Goal: Task Accomplishment & Management: Manage account settings

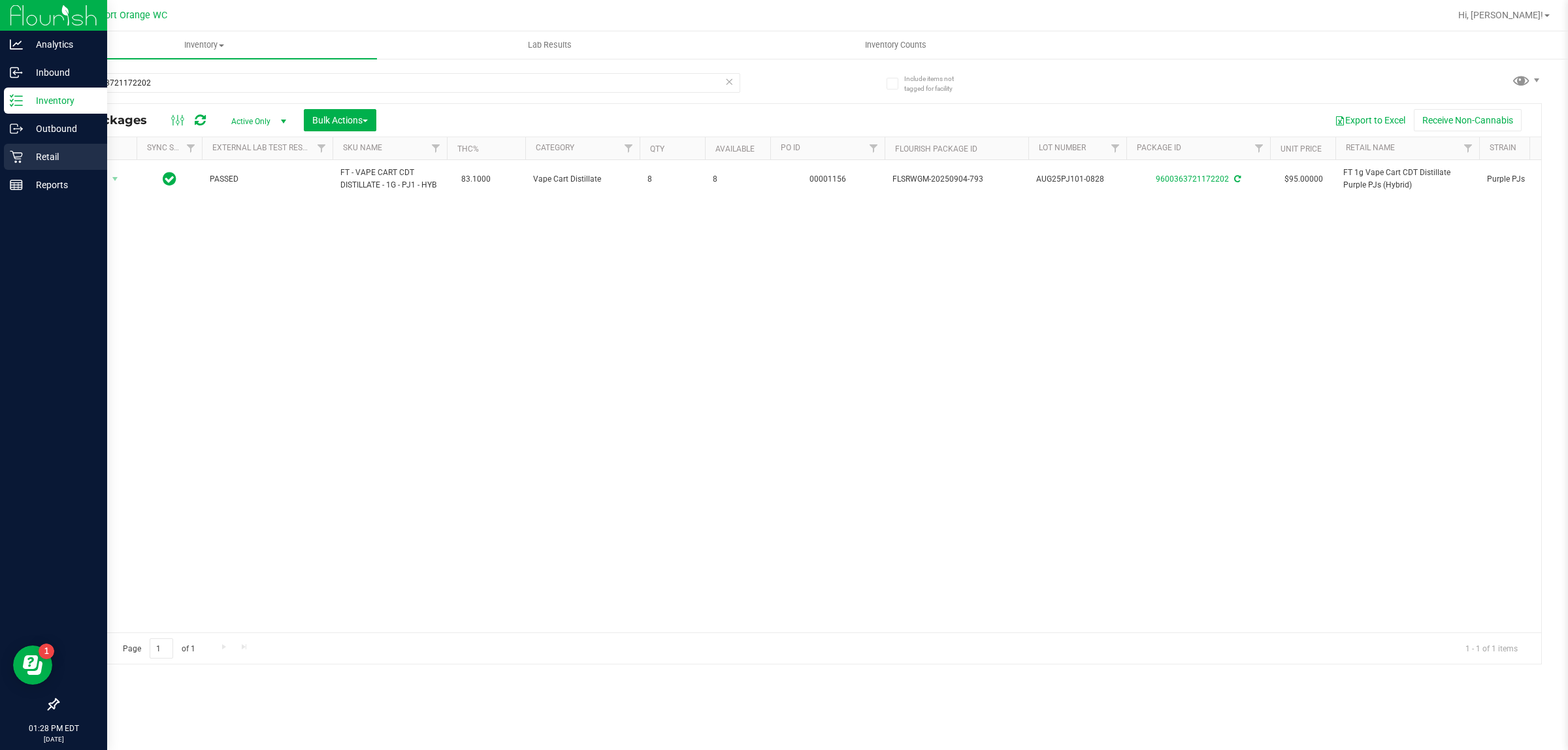
click at [24, 155] on p "Retail" at bounding box center [62, 157] width 78 height 15
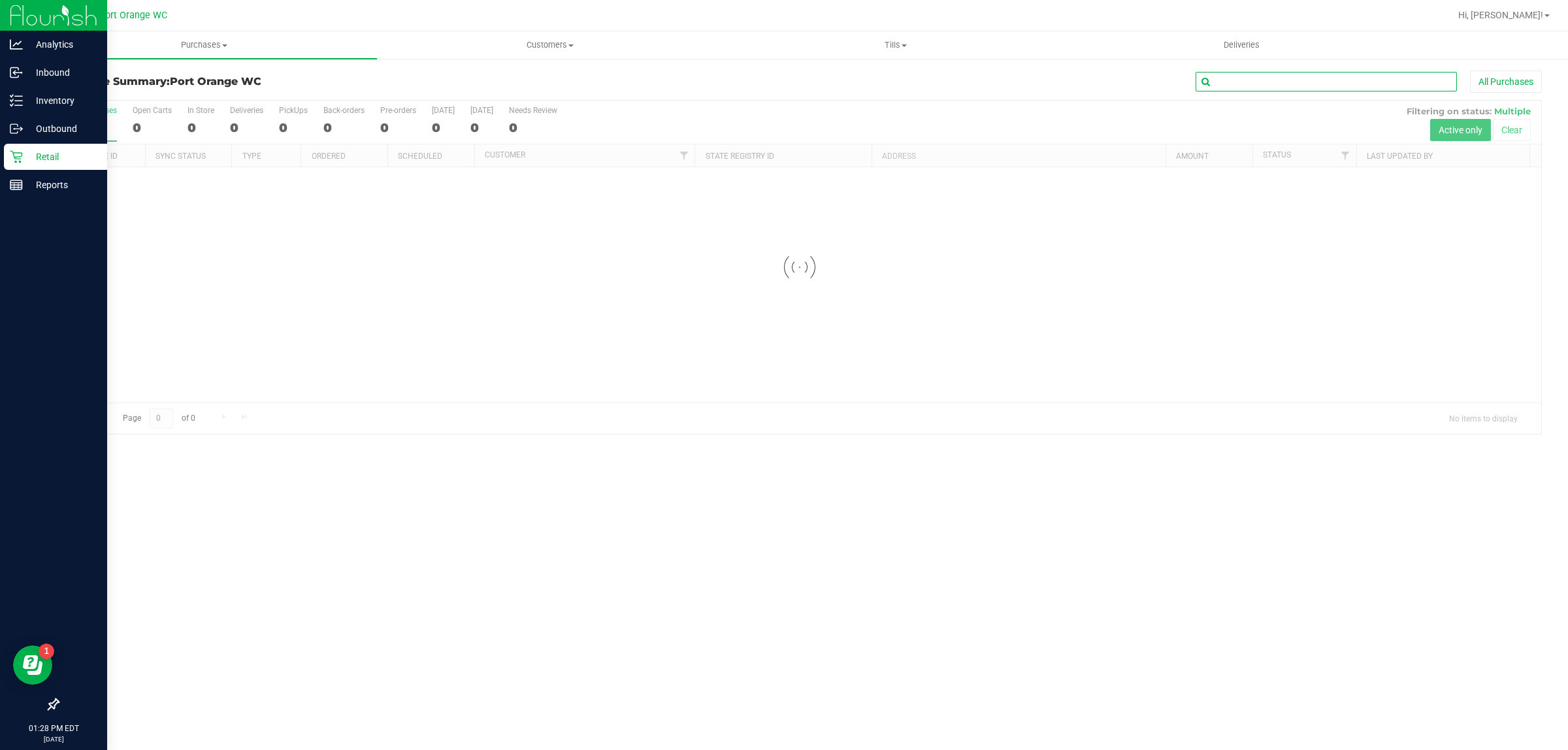
click at [1253, 80] on input "text" at bounding box center [1326, 82] width 262 height 20
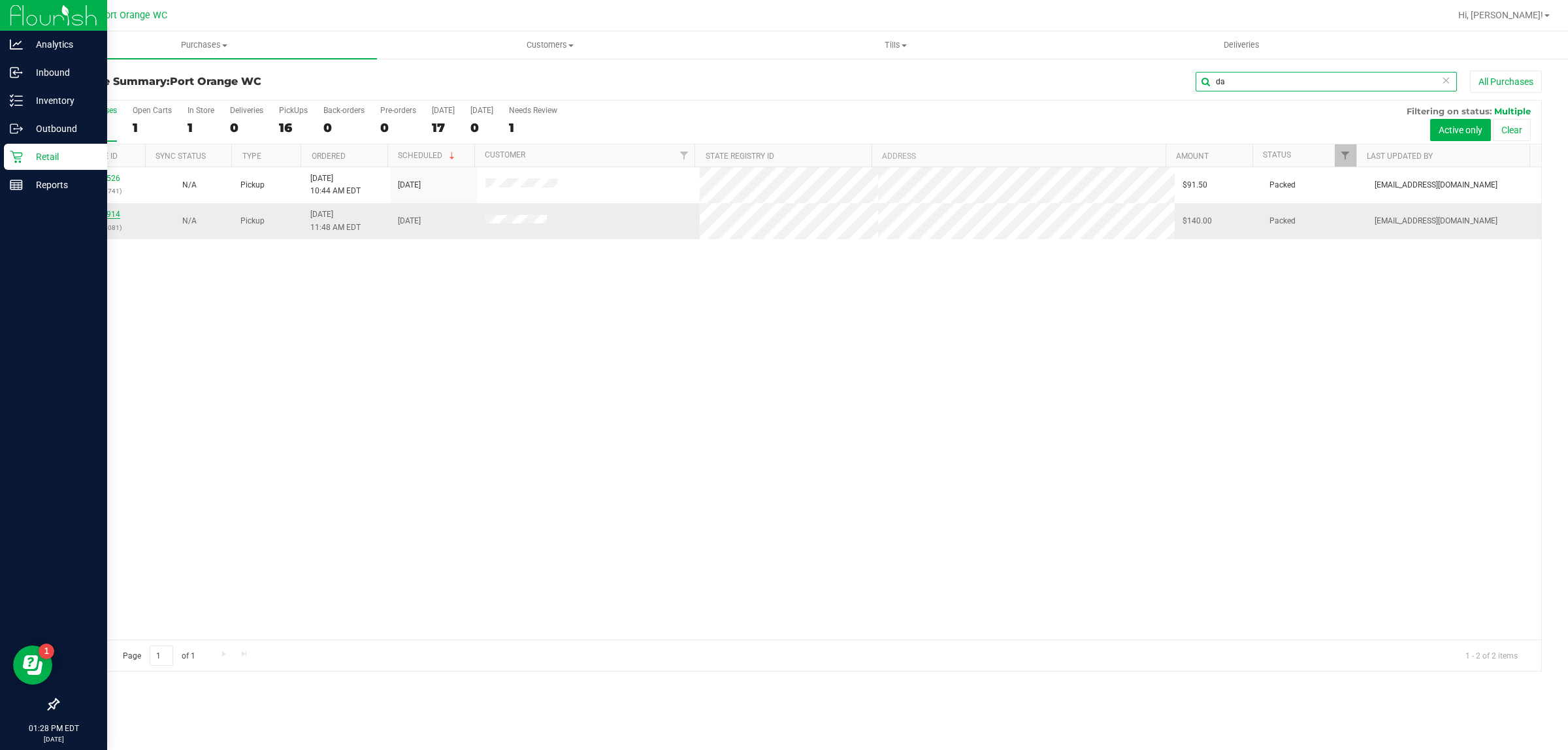
type input "da"
click at [105, 212] on link "11972914" at bounding box center [102, 214] width 36 height 10
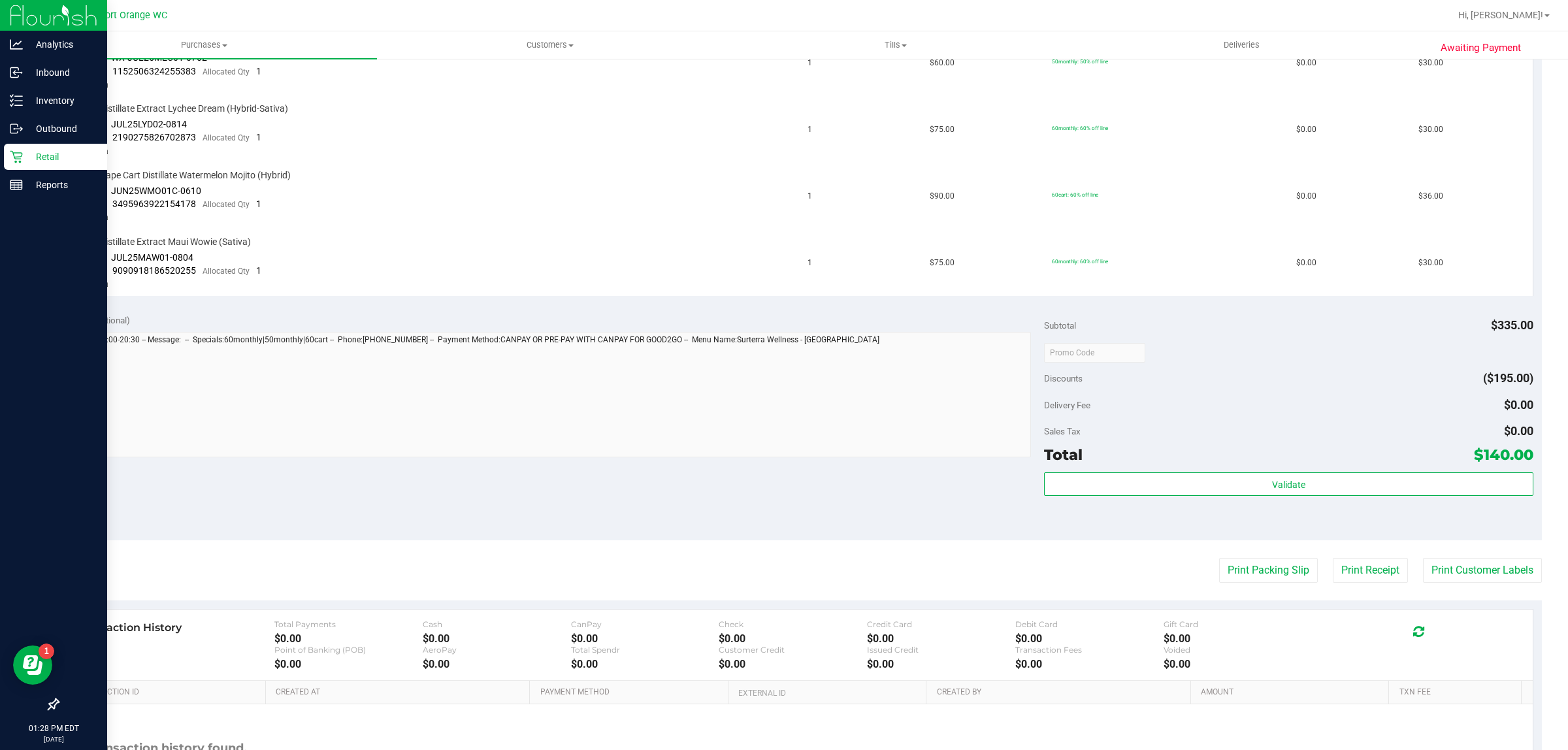
scroll to position [565, 0]
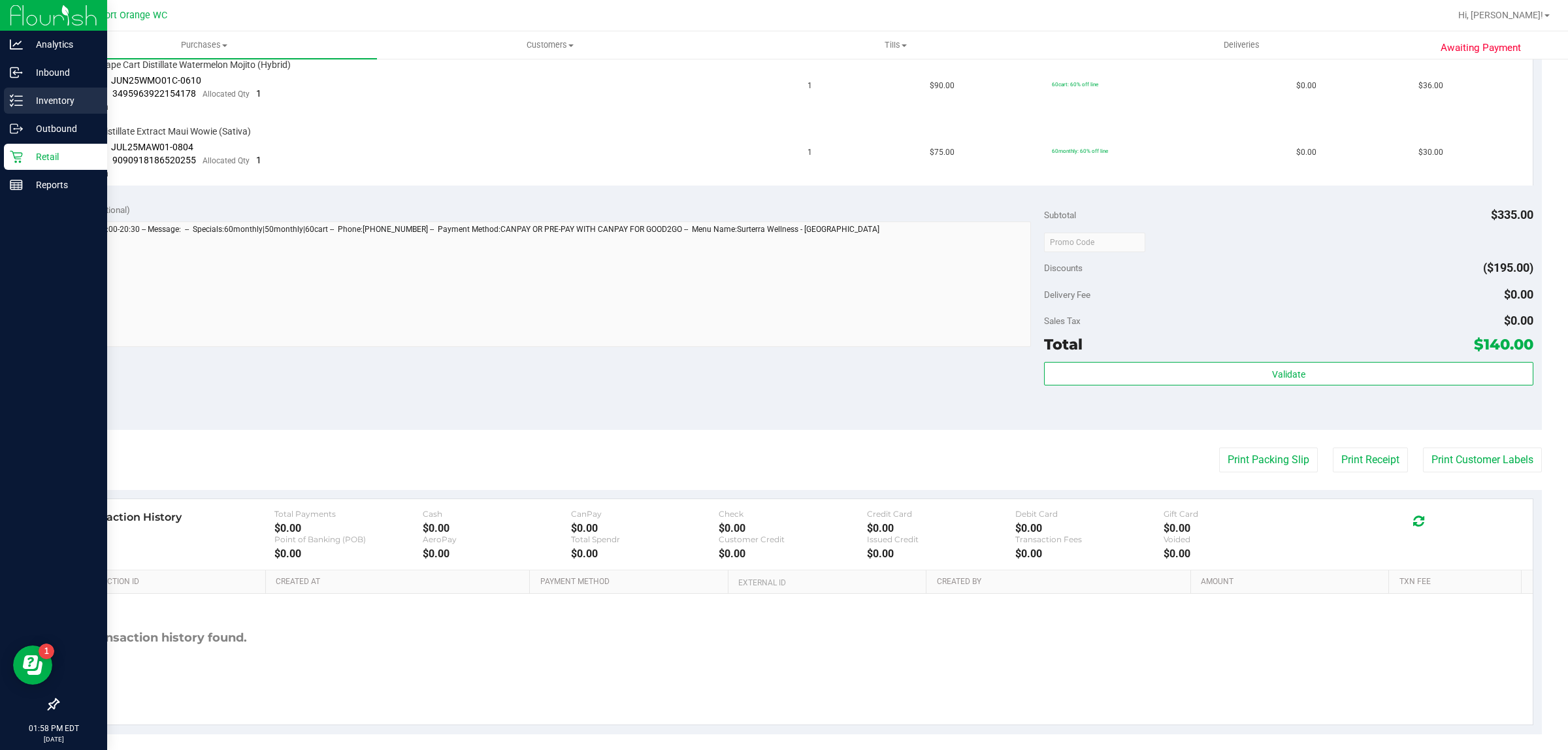
click at [24, 89] on div "Inventory" at bounding box center [55, 100] width 103 height 26
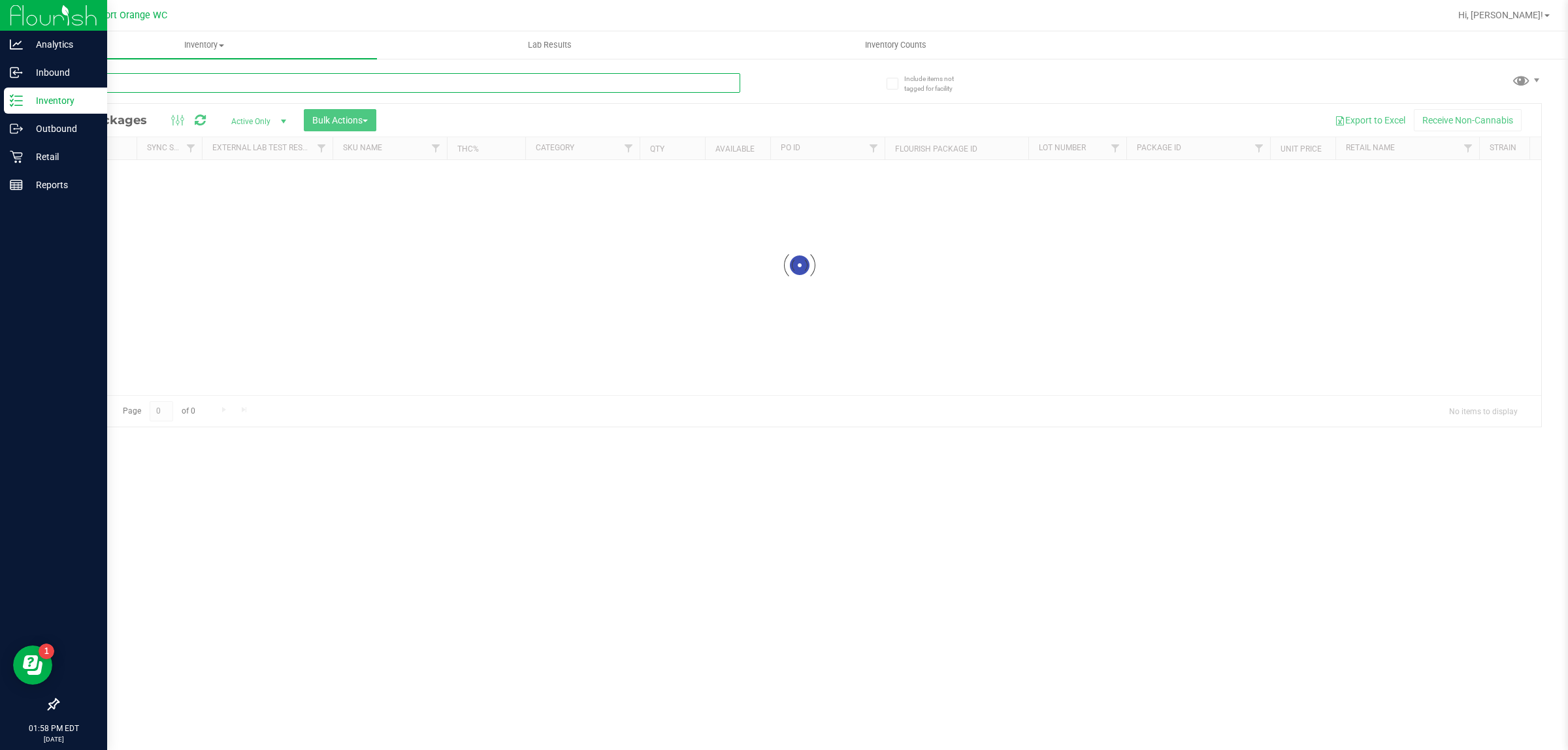
click at [454, 84] on input "text" at bounding box center [398, 83] width 683 height 20
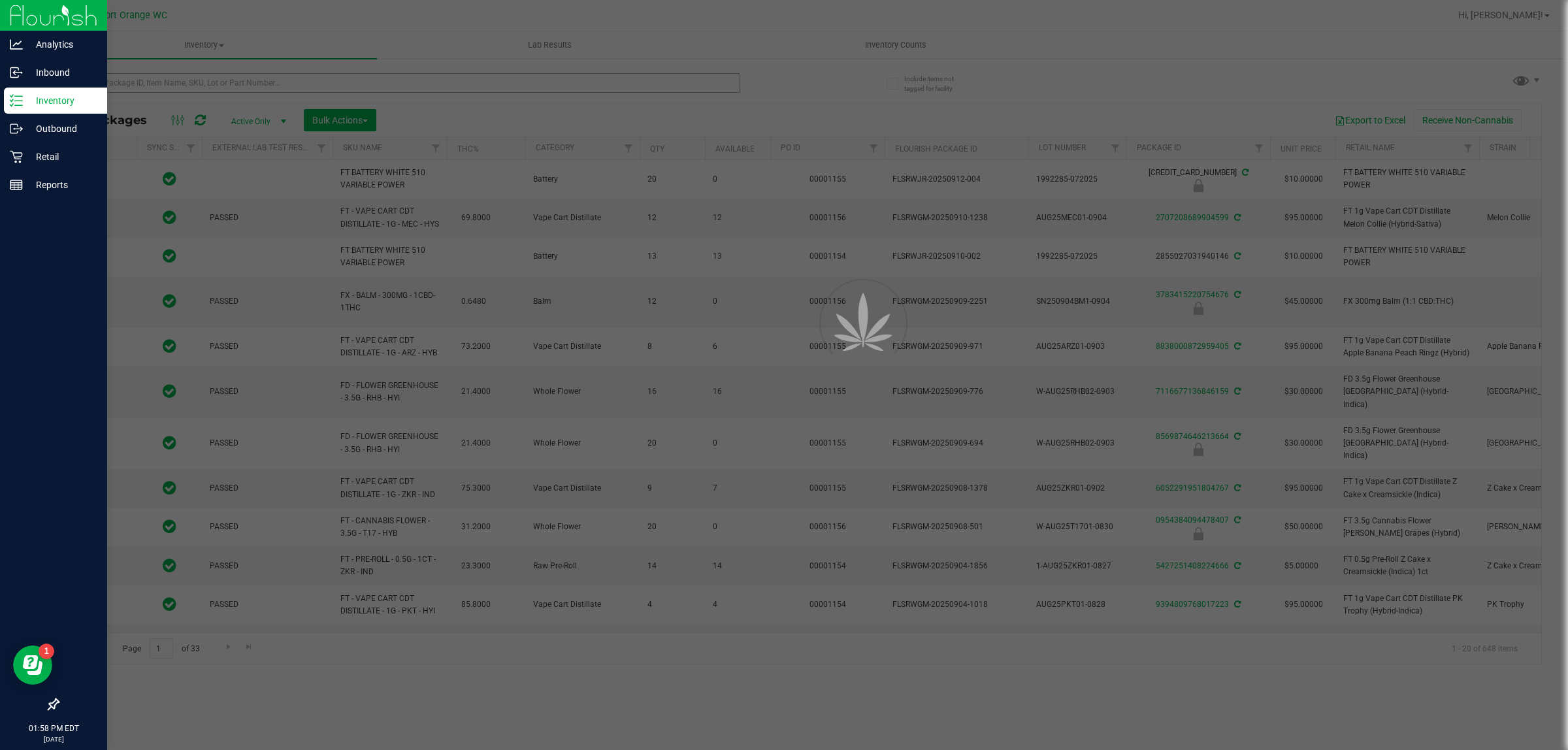
click at [454, 84] on div at bounding box center [784, 375] width 1568 height 750
type input "[DATE]"
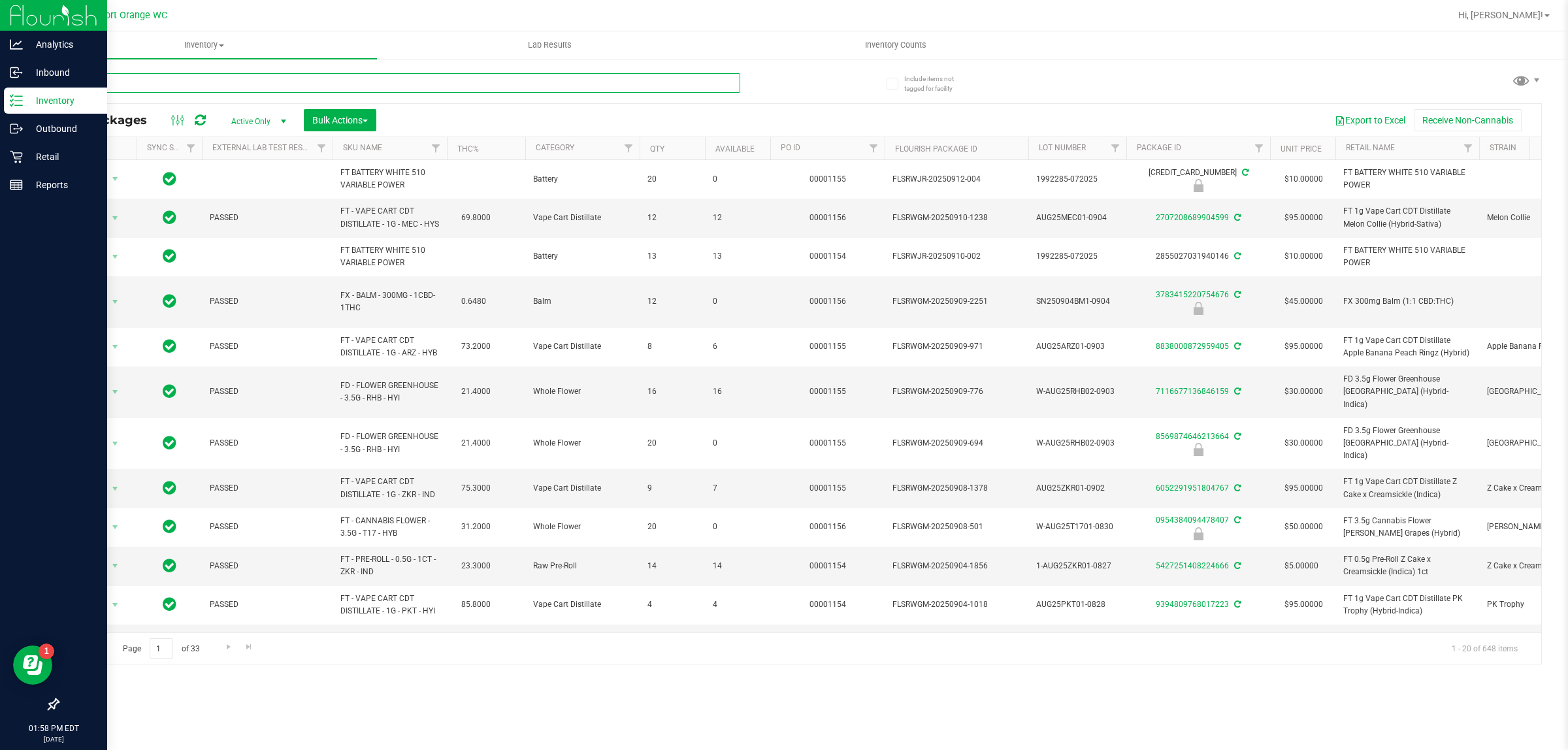
click at [451, 82] on input "text" at bounding box center [398, 83] width 683 height 20
type input "5612765808237250"
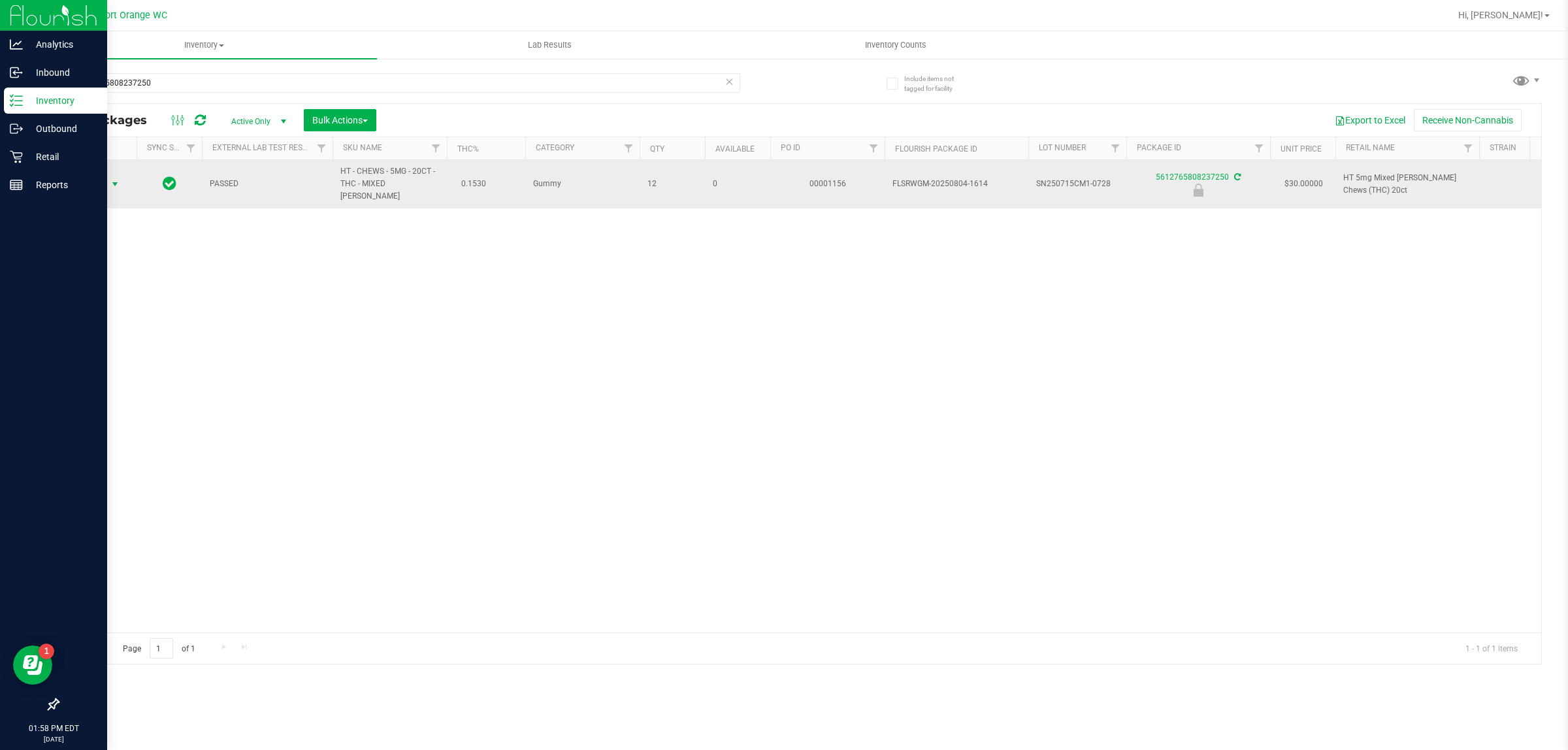
click at [89, 178] on span "Action" at bounding box center [89, 184] width 35 height 18
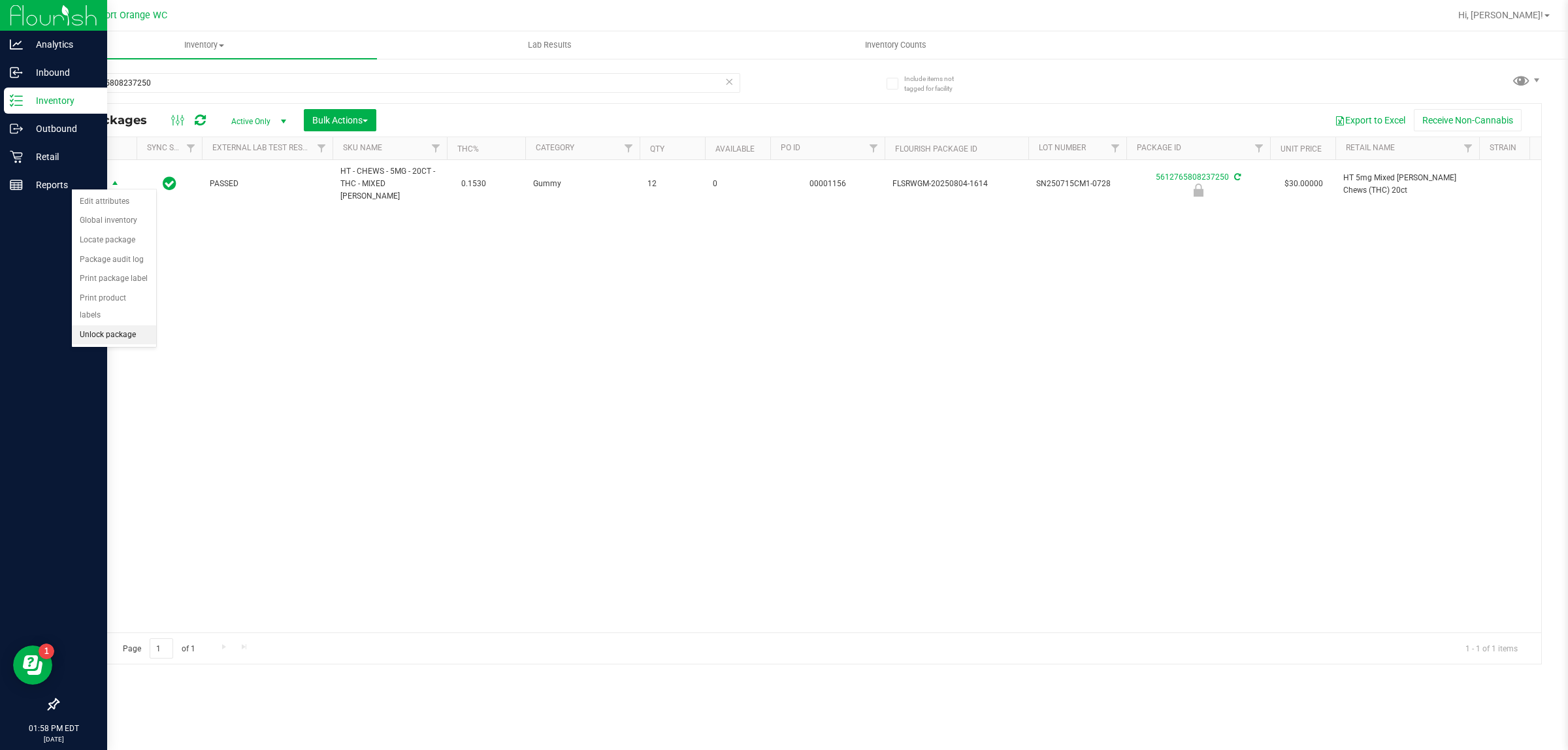
click at [122, 326] on li "Unlock package" at bounding box center [114, 335] width 85 height 20
click at [52, 155] on p "Retail" at bounding box center [62, 157] width 78 height 15
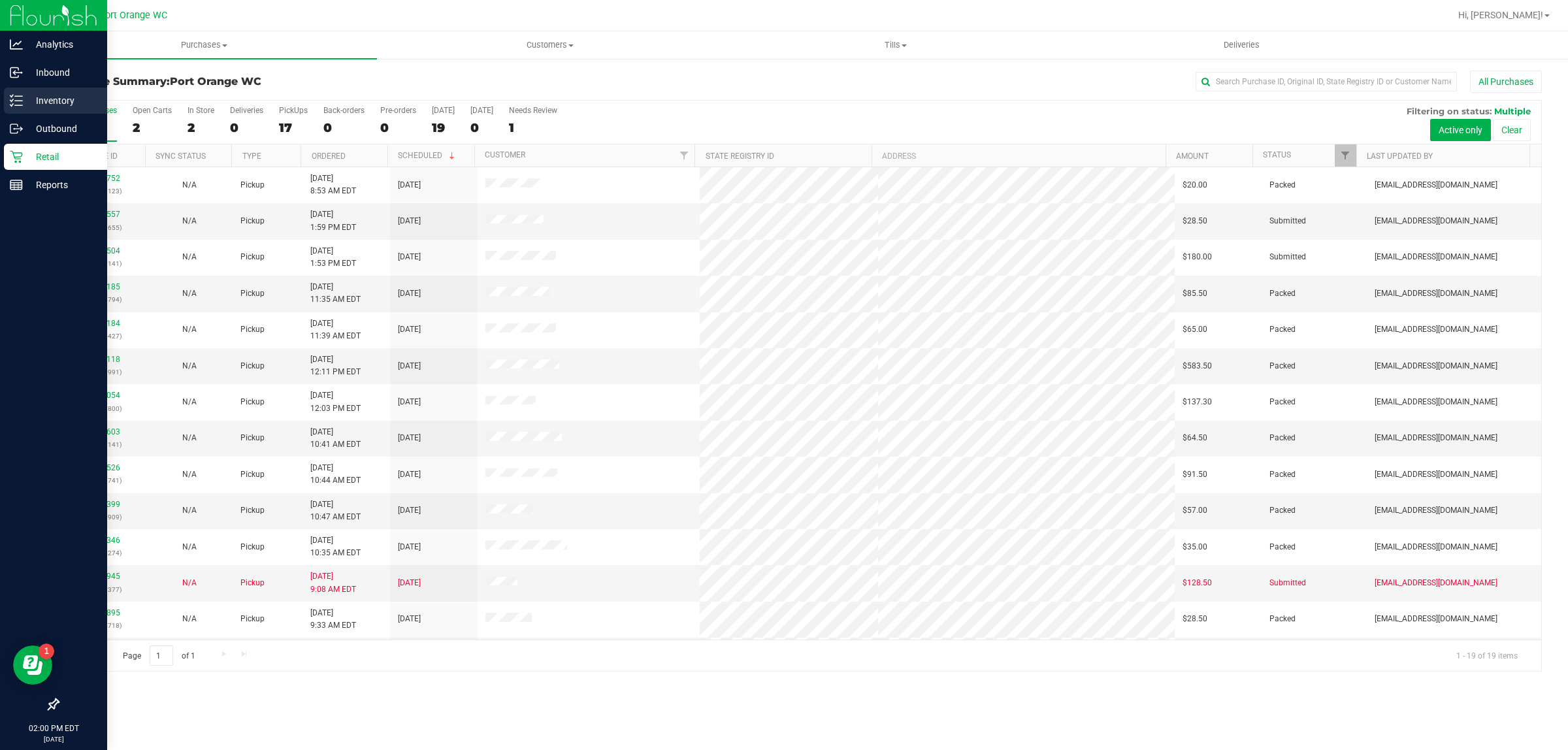
click at [56, 100] on p "Inventory" at bounding box center [62, 100] width 78 height 15
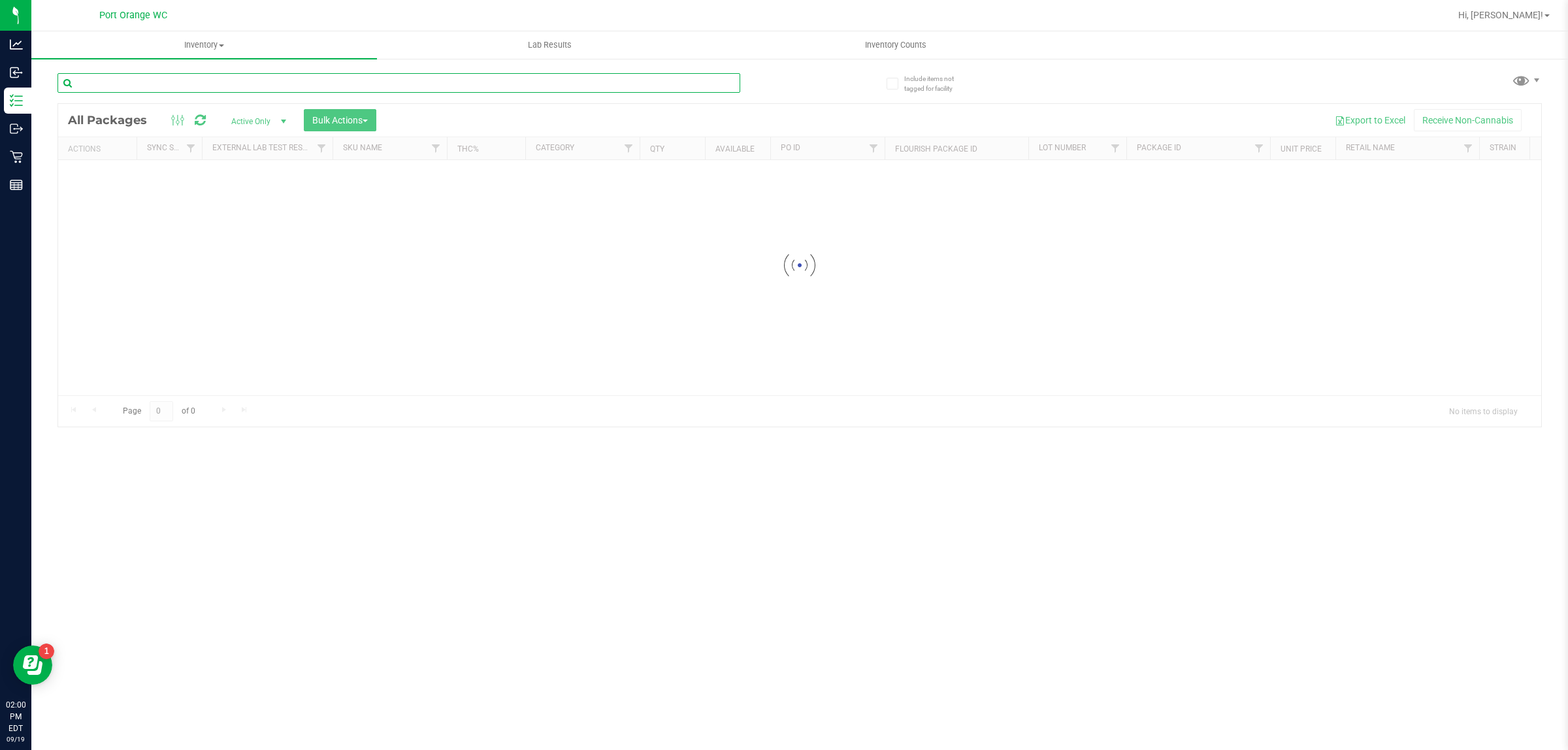
click at [126, 79] on input "text" at bounding box center [398, 83] width 683 height 20
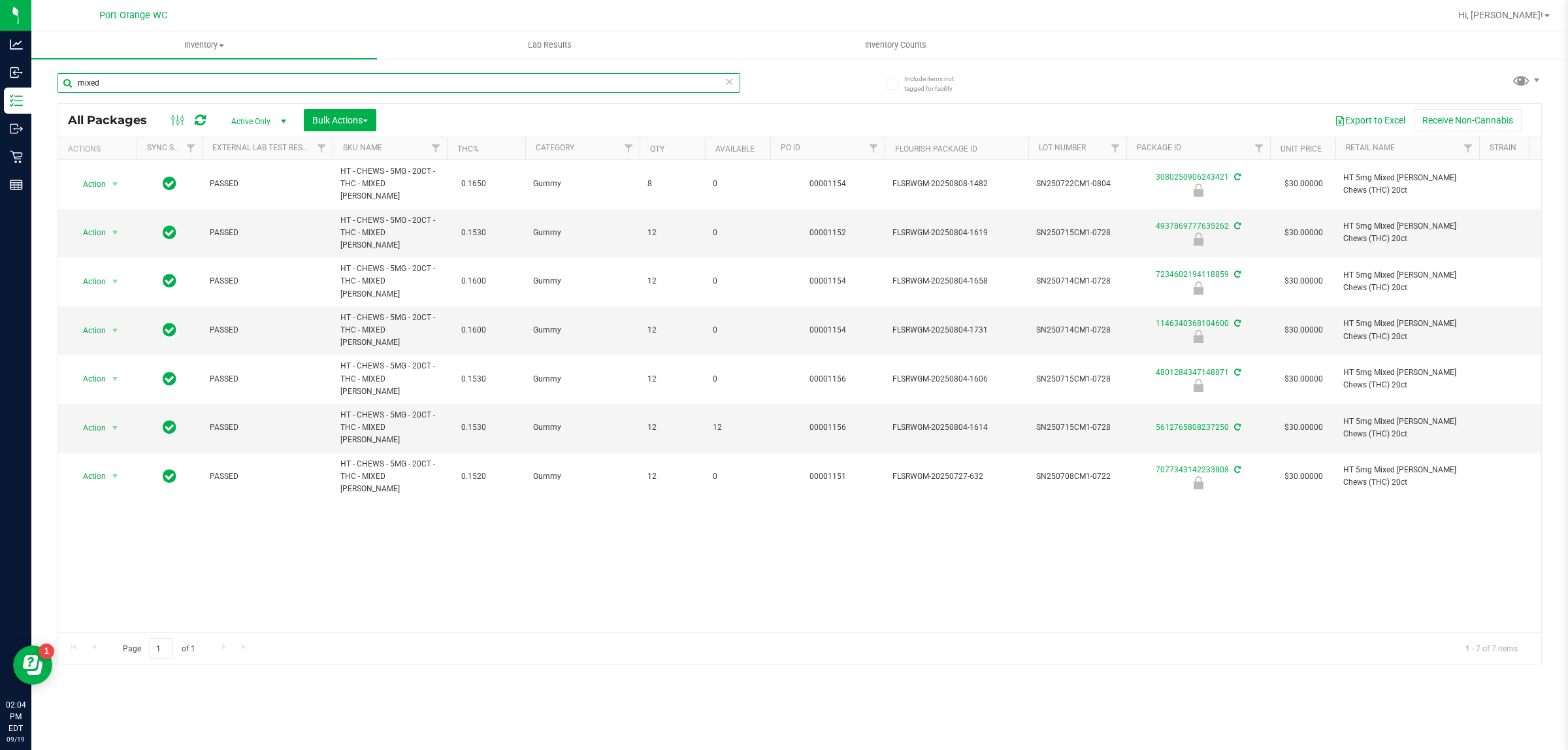
type input "mixed"
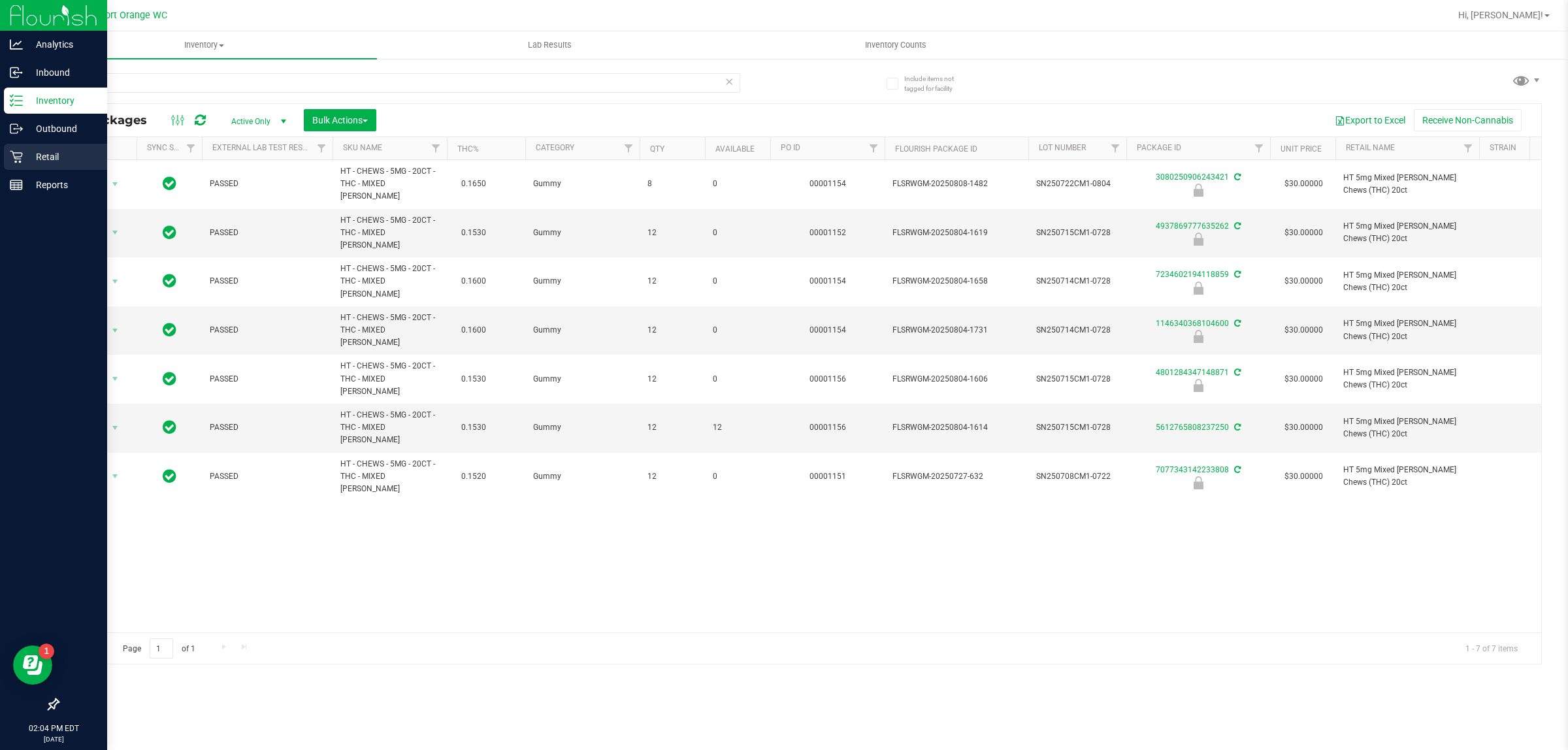
click at [46, 157] on p "Retail" at bounding box center [62, 157] width 78 height 15
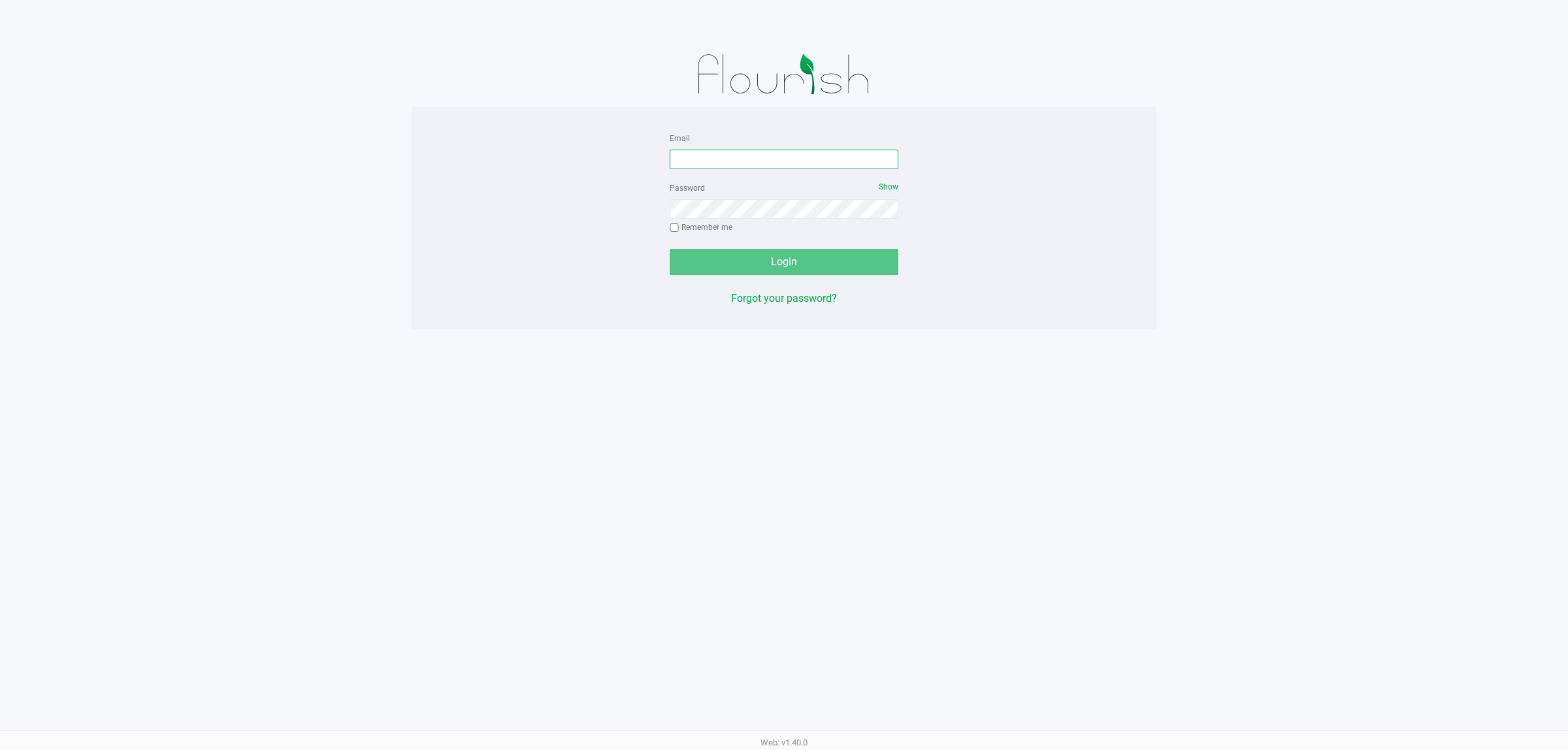
click at [758, 155] on input "Email" at bounding box center [784, 159] width 228 height 20
type input "[EMAIL_ADDRESS][DOMAIN_NAME]"
click at [670, 249] on button "Login" at bounding box center [784, 262] width 228 height 26
